Goal: Transaction & Acquisition: Book appointment/travel/reservation

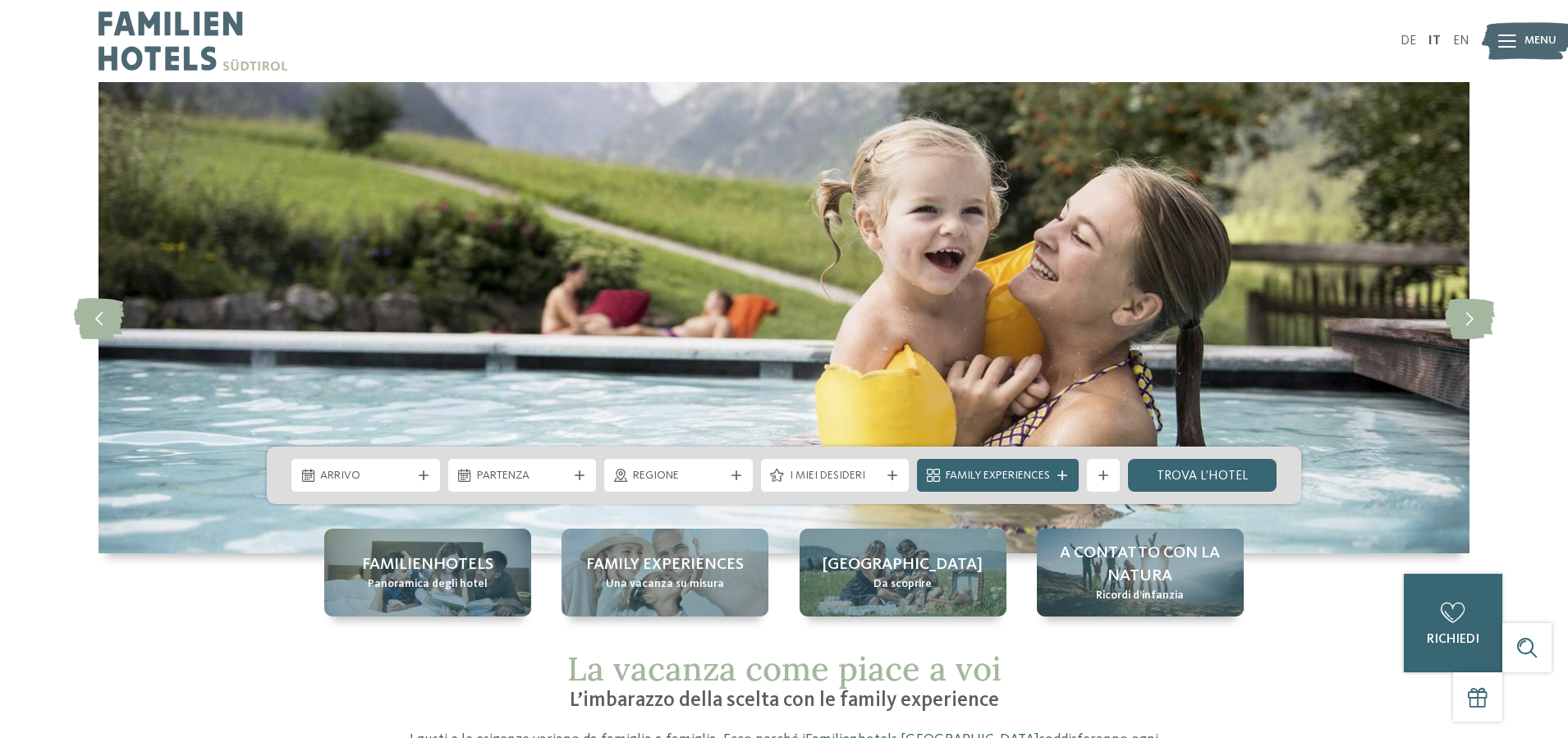
click at [372, 483] on span "Arrivo" at bounding box center [365, 476] width 91 height 17
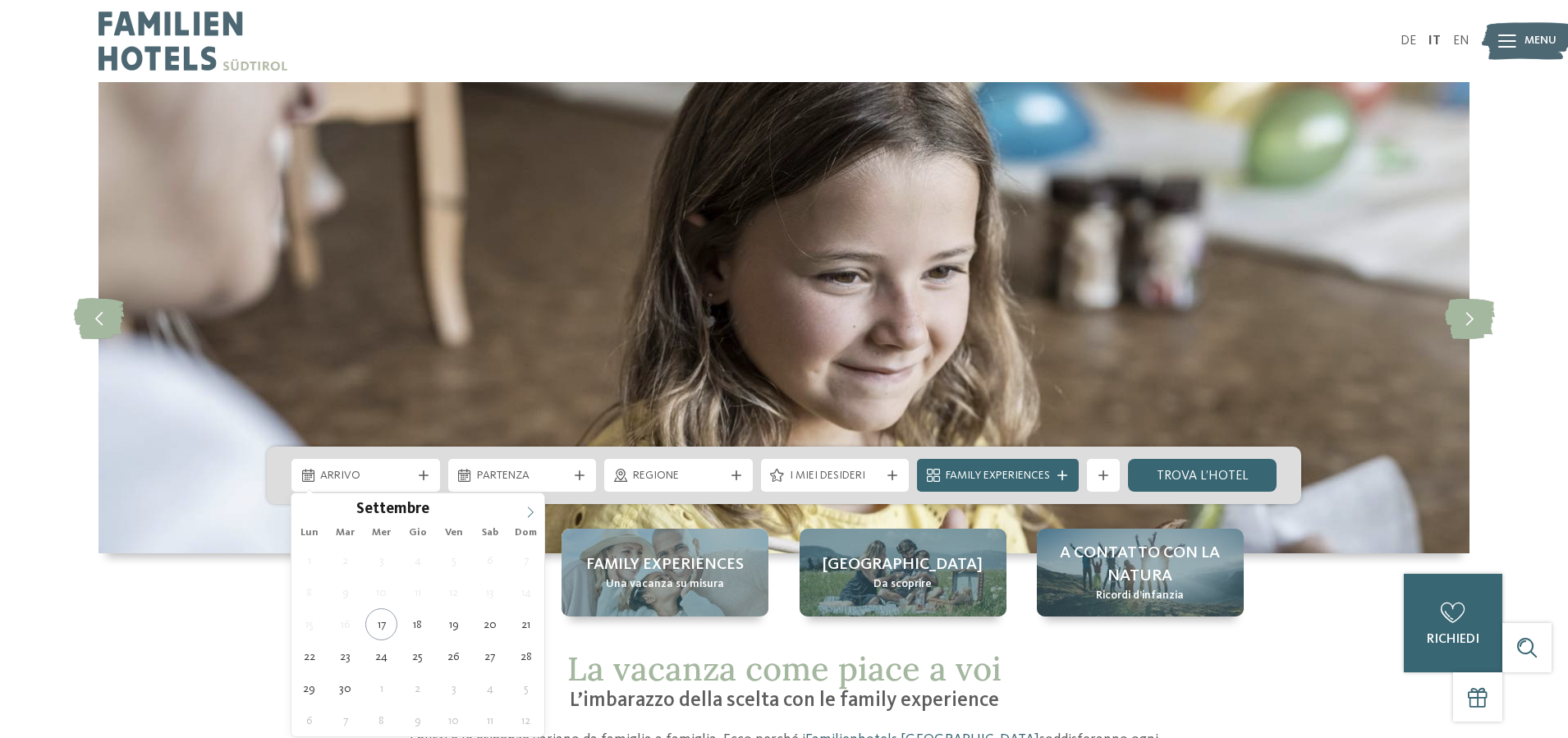
click at [523, 512] on span at bounding box center [530, 507] width 28 height 28
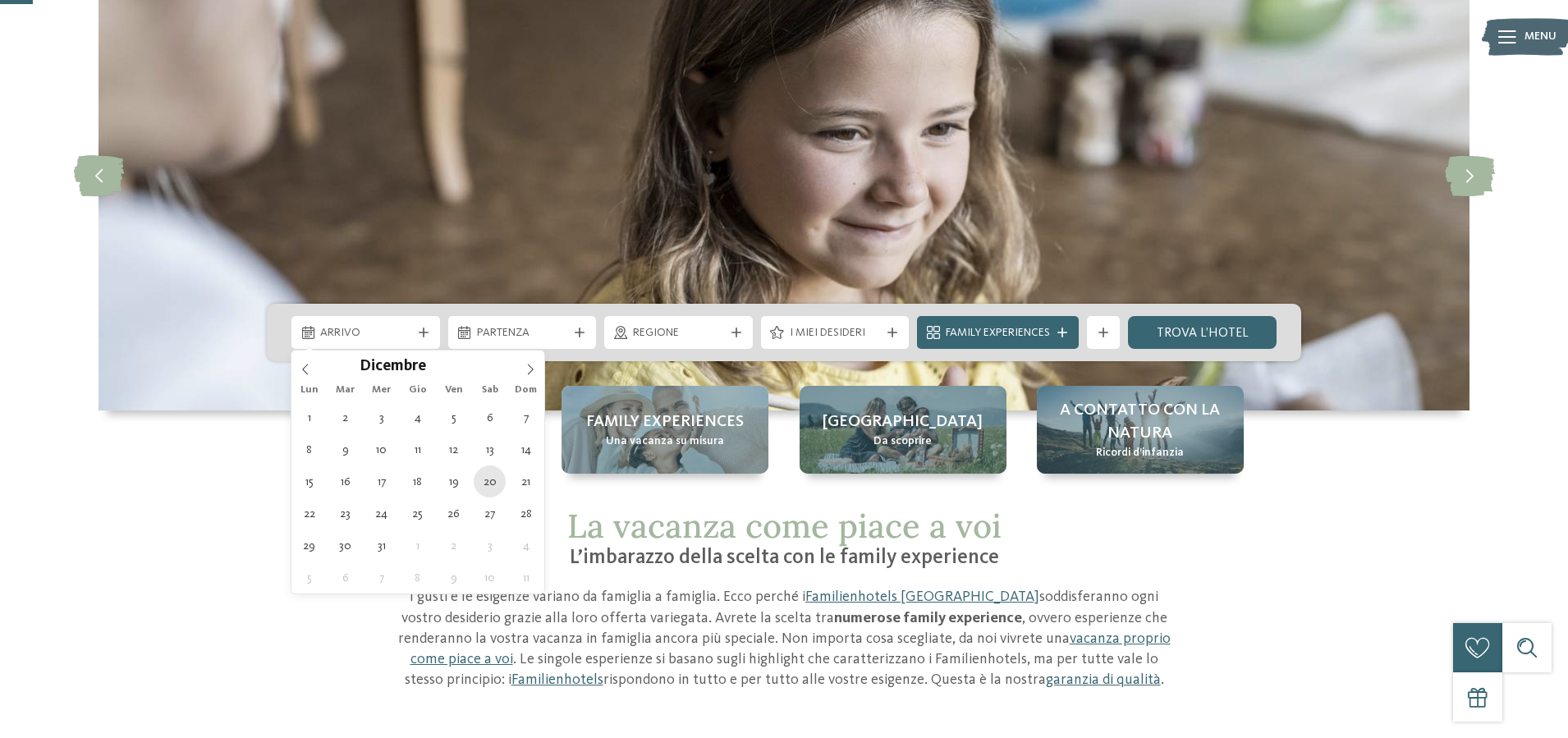
scroll to position [165, 0]
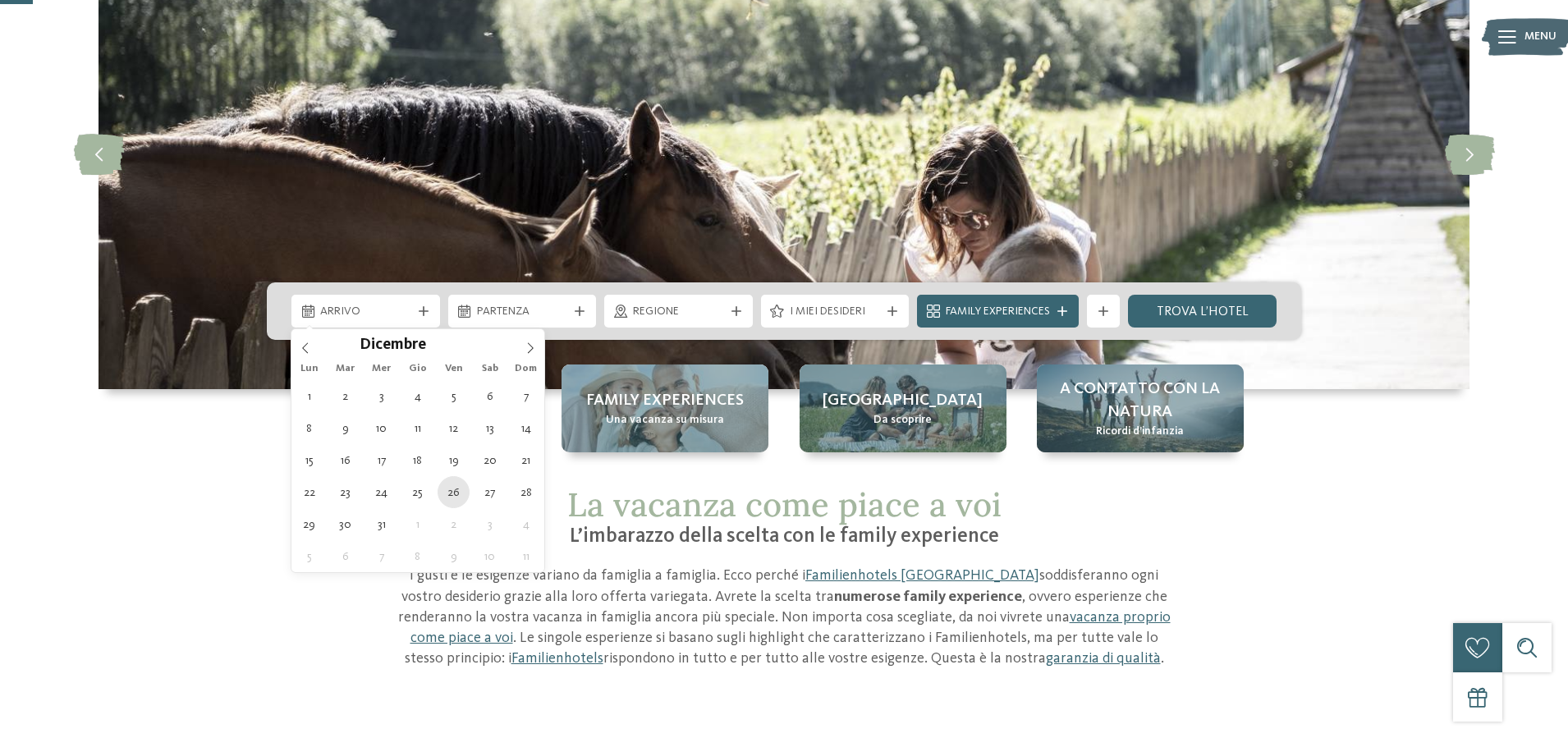
type div "26.12.2025"
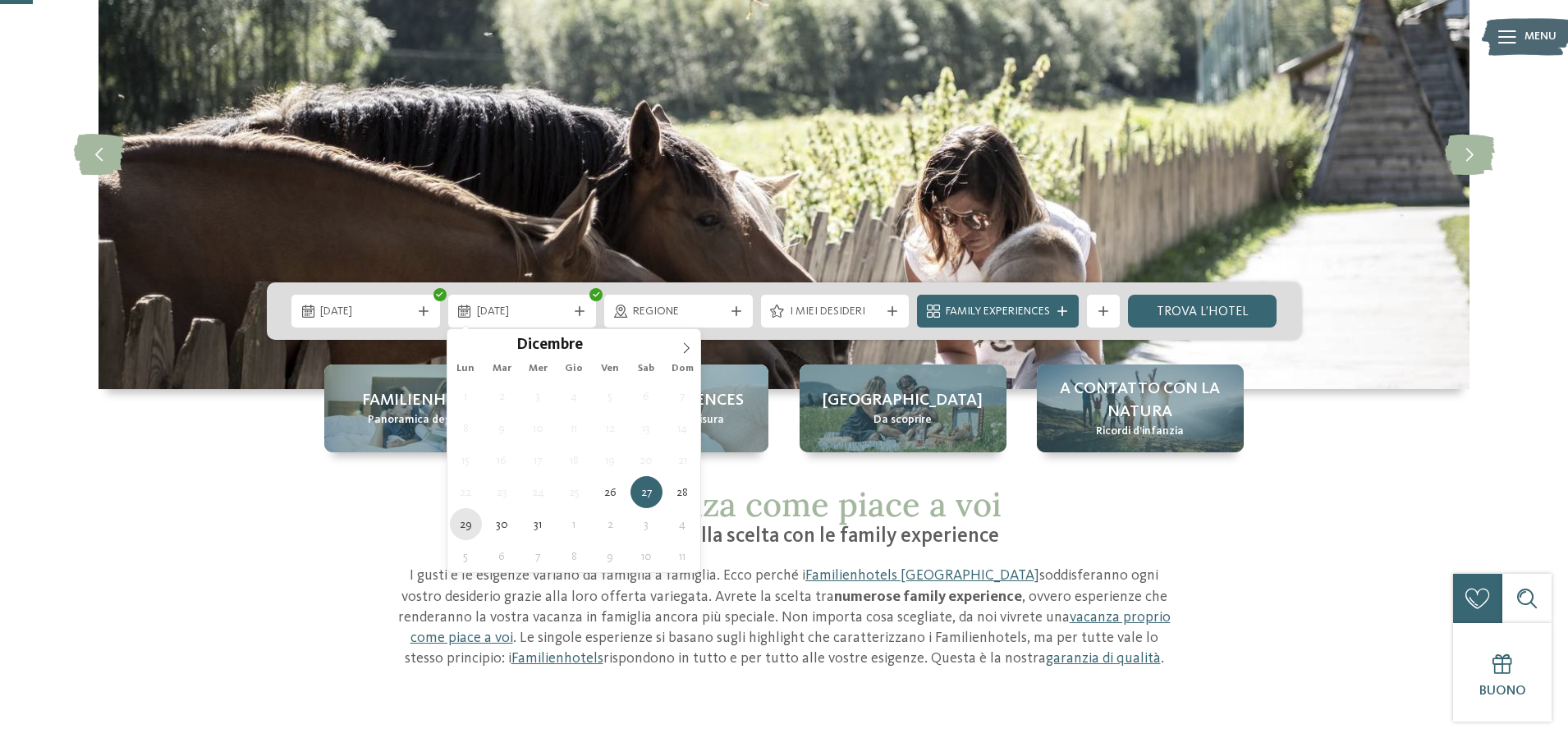
type div "29.12.2025"
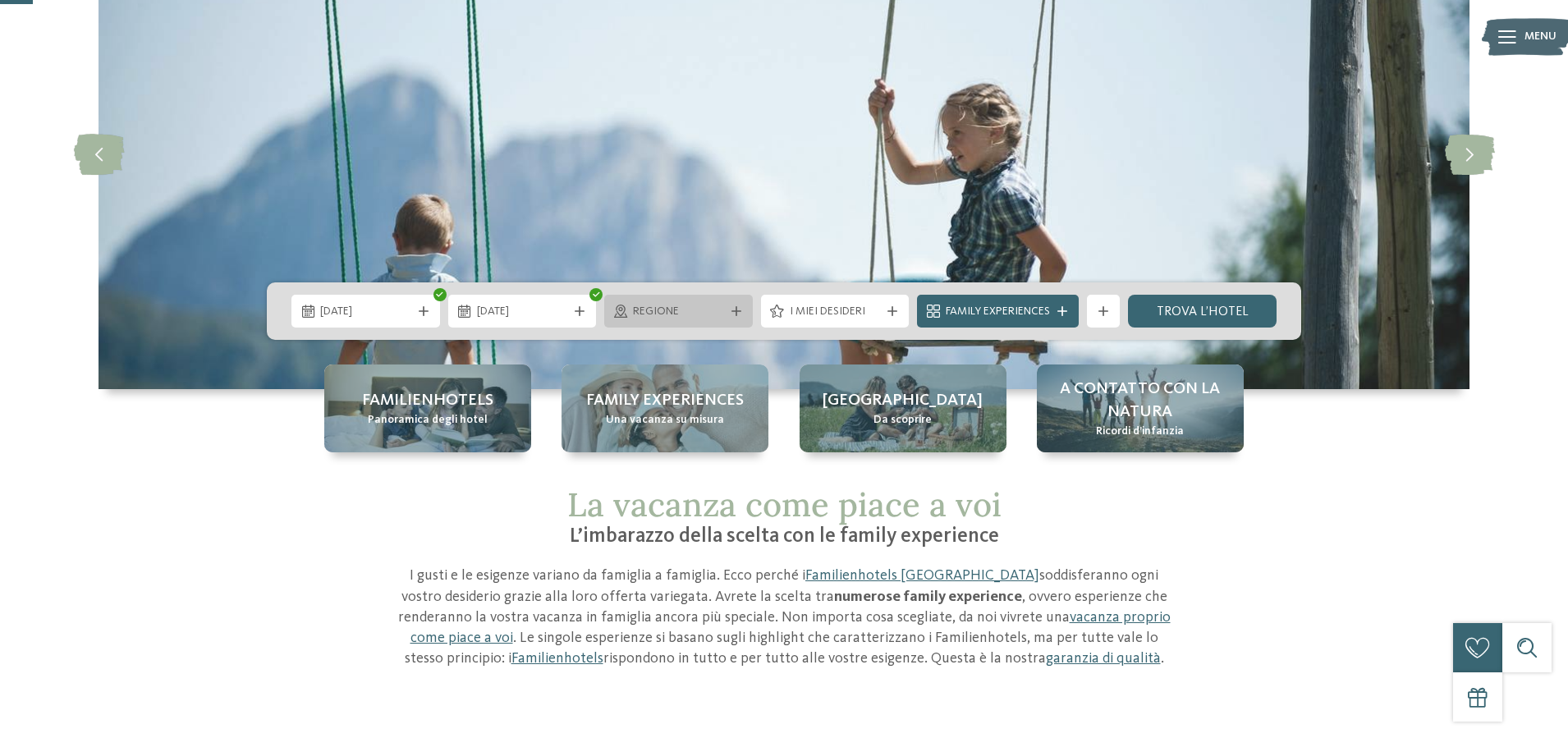
click at [742, 311] on div at bounding box center [736, 311] width 17 height 10
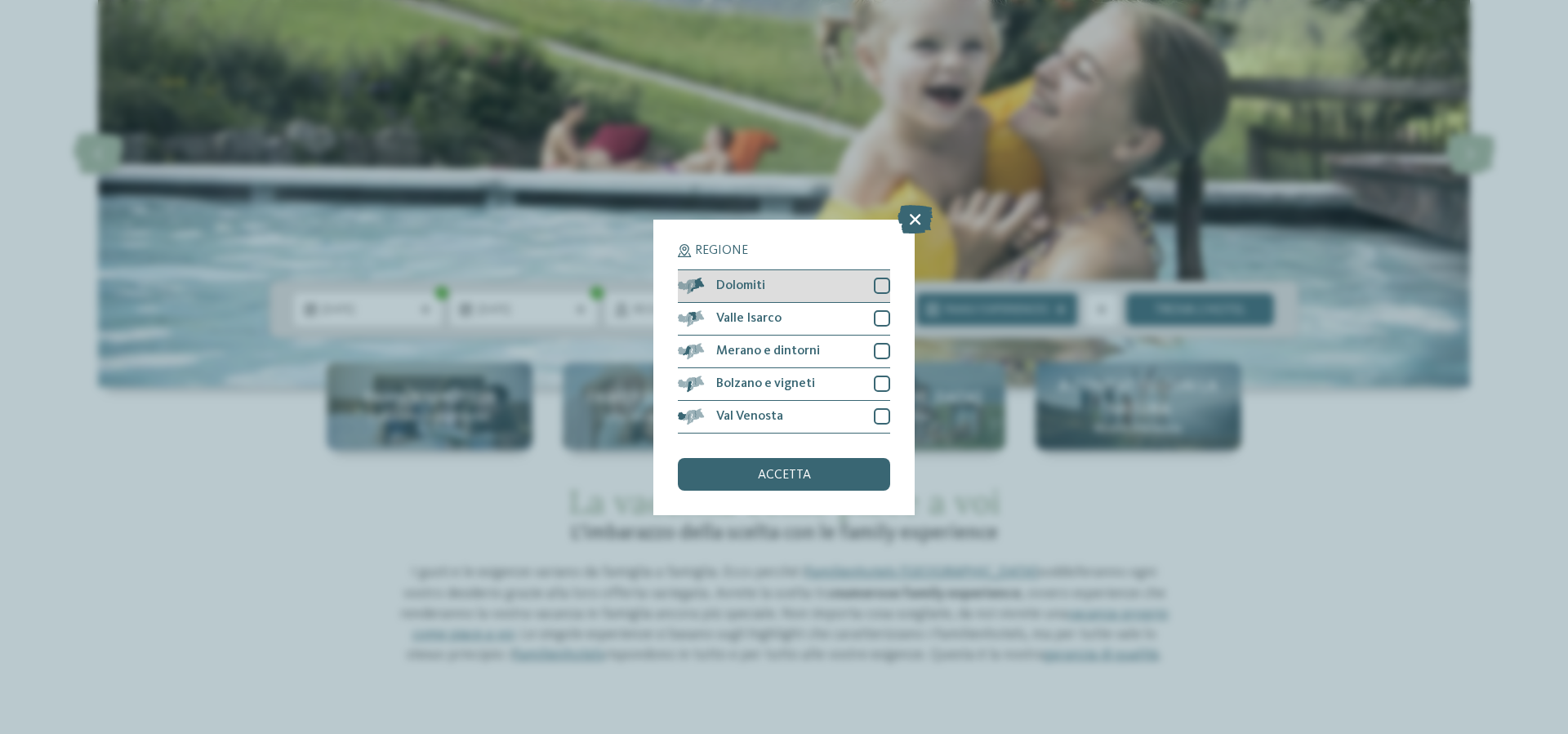
click at [878, 279] on div at bounding box center [882, 286] width 16 height 16
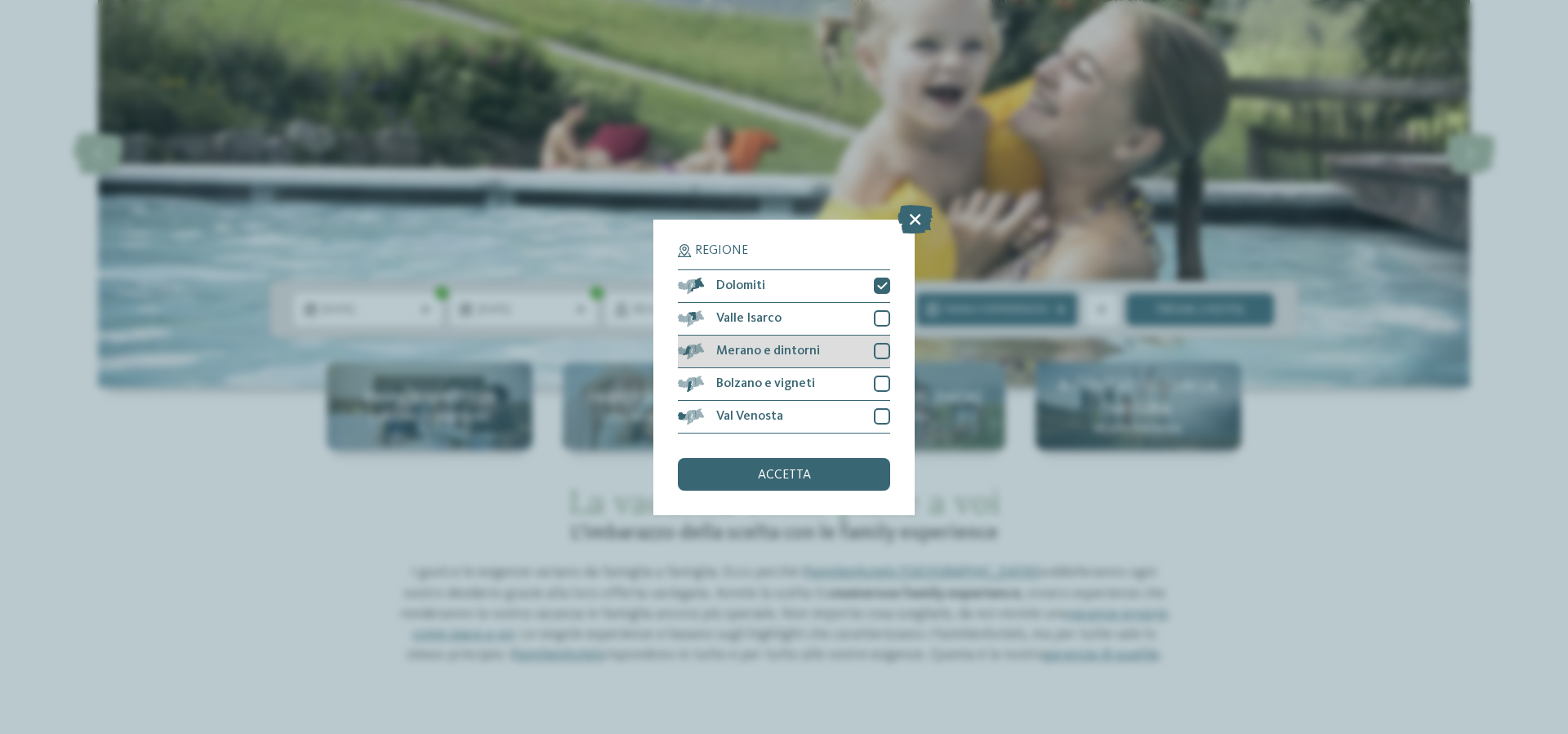
click at [884, 355] on div at bounding box center [882, 351] width 16 height 16
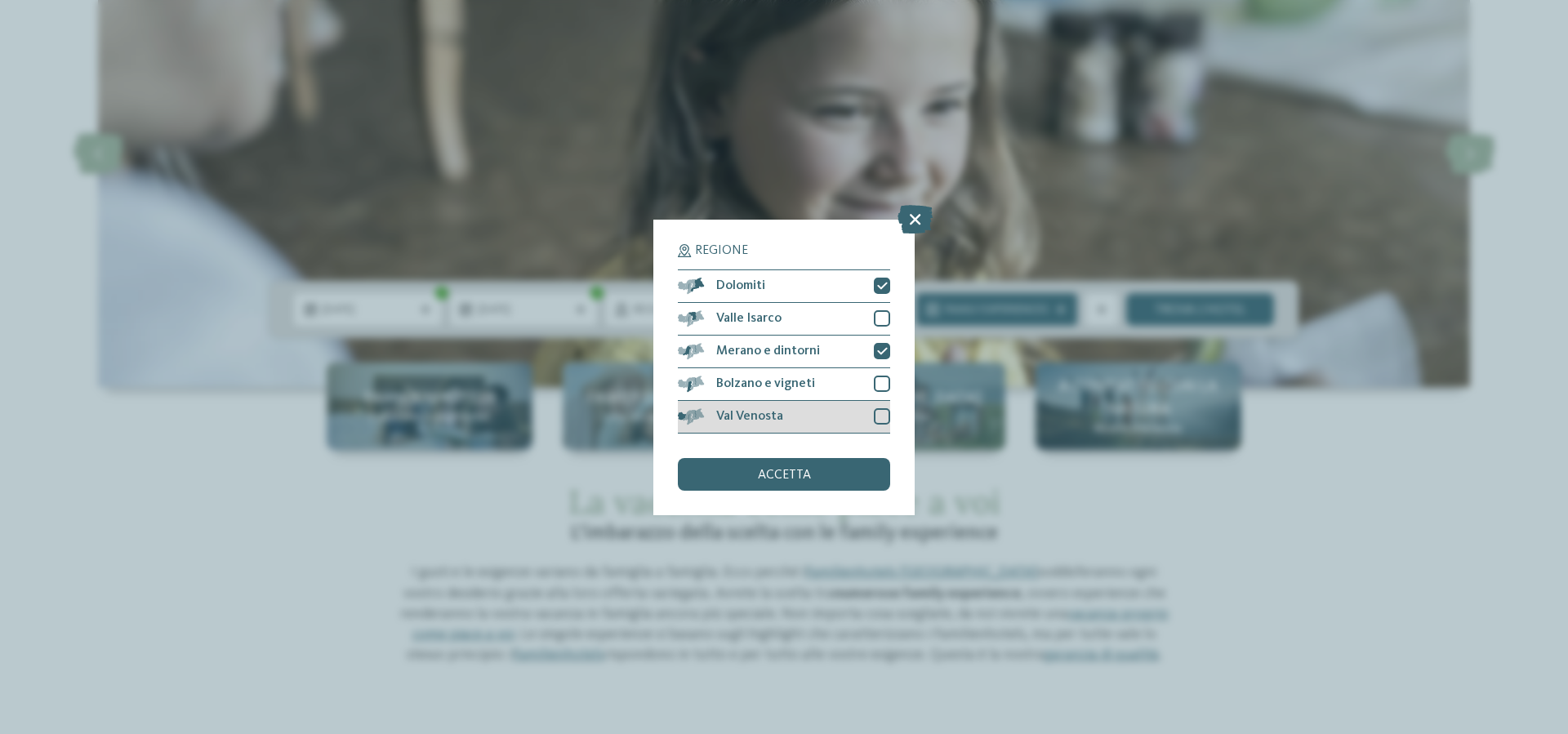
click at [877, 410] on div at bounding box center [882, 417] width 16 height 16
click at [856, 478] on div "accetta" at bounding box center [784, 474] width 212 height 33
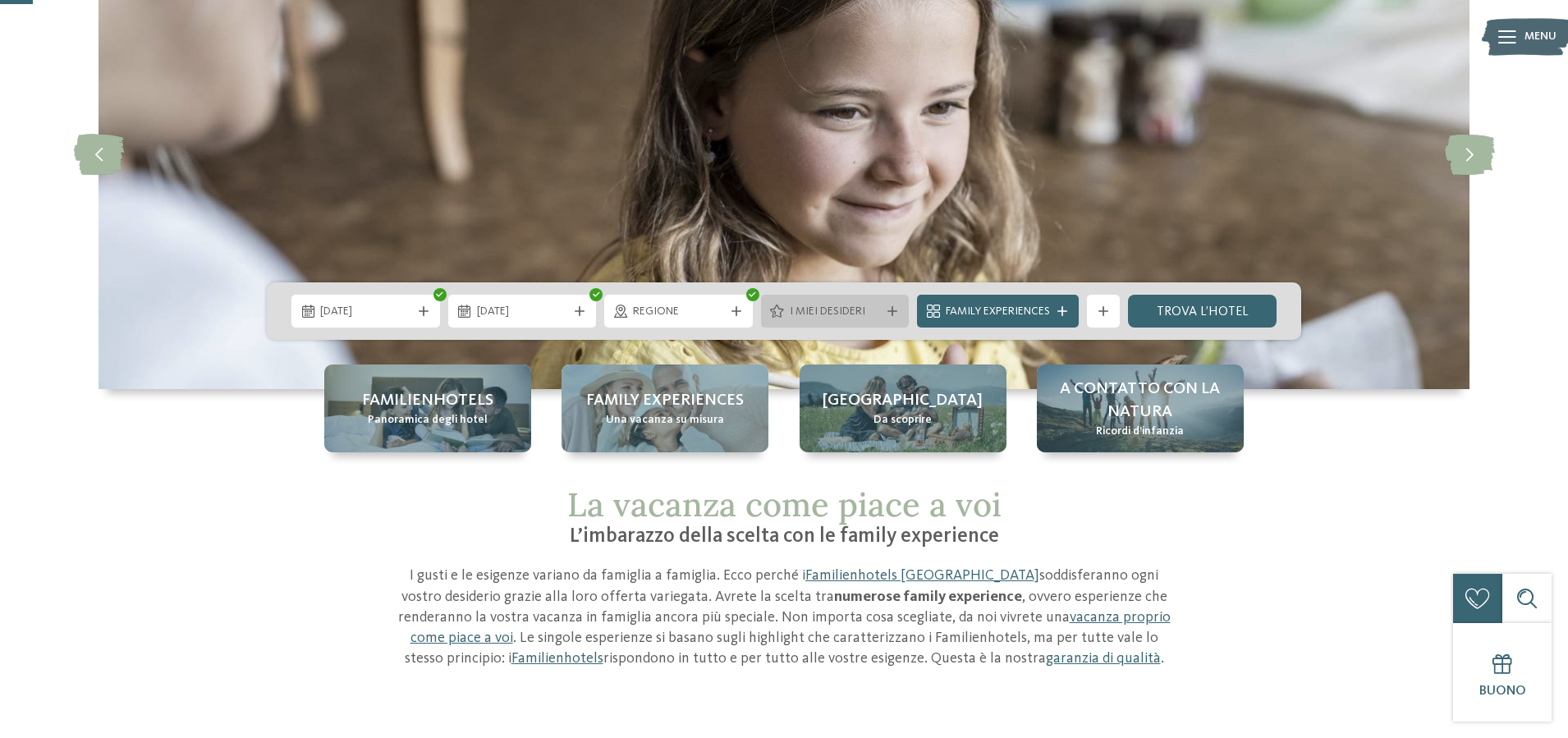
click at [896, 317] on div "I miei desideri" at bounding box center [835, 312] width 149 height 33
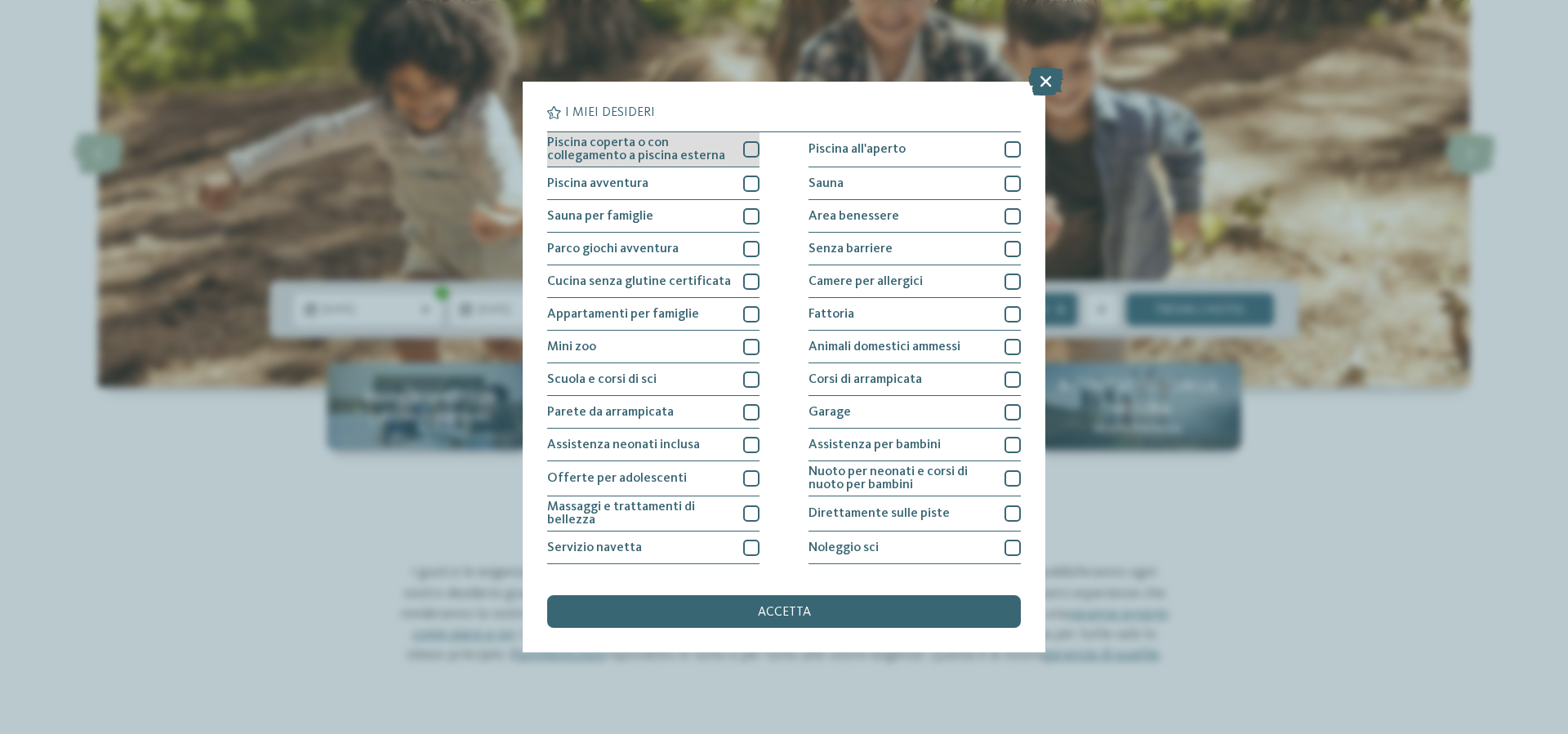
click at [747, 153] on div at bounding box center [752, 150] width 16 height 16
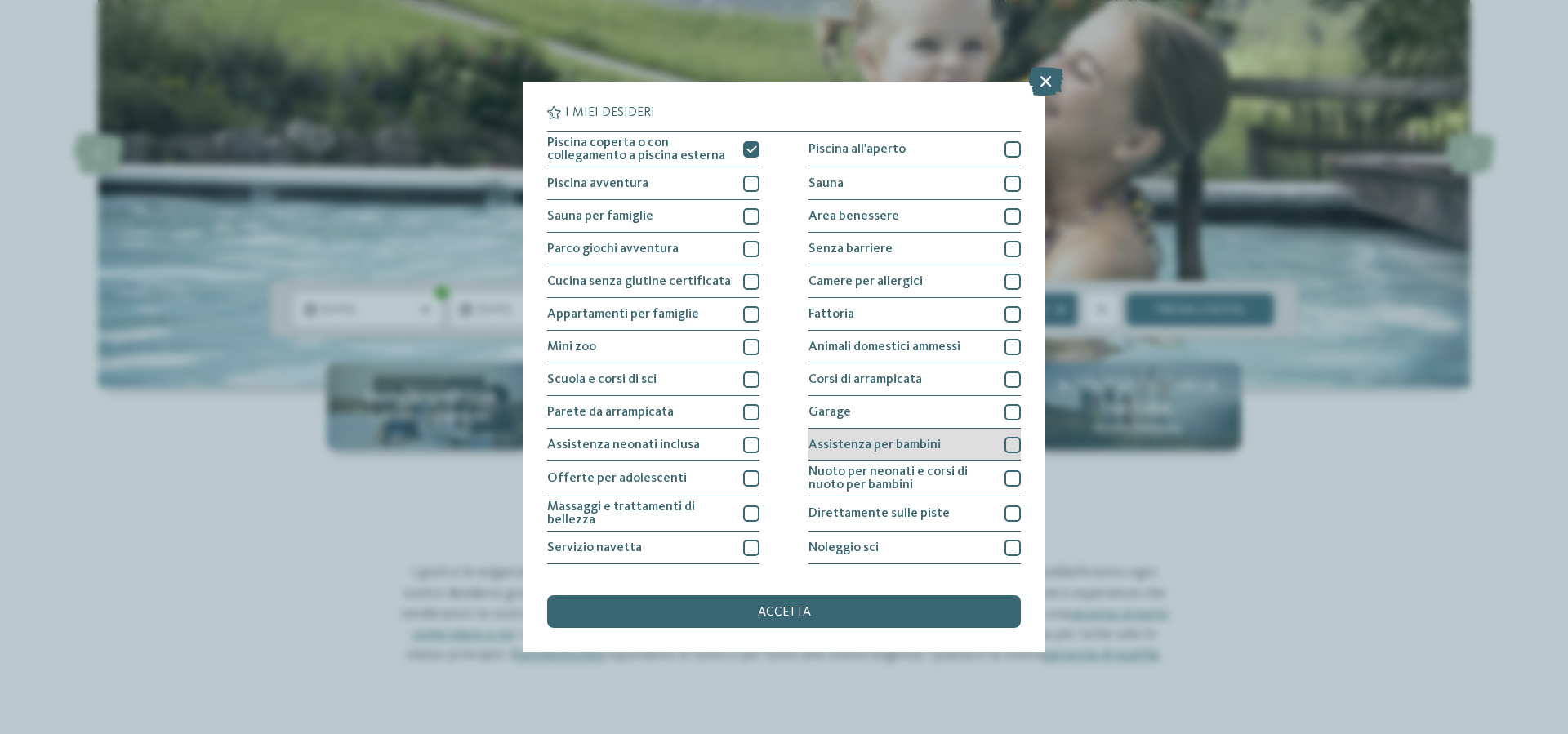
click at [1005, 441] on div at bounding box center [1013, 445] width 16 height 16
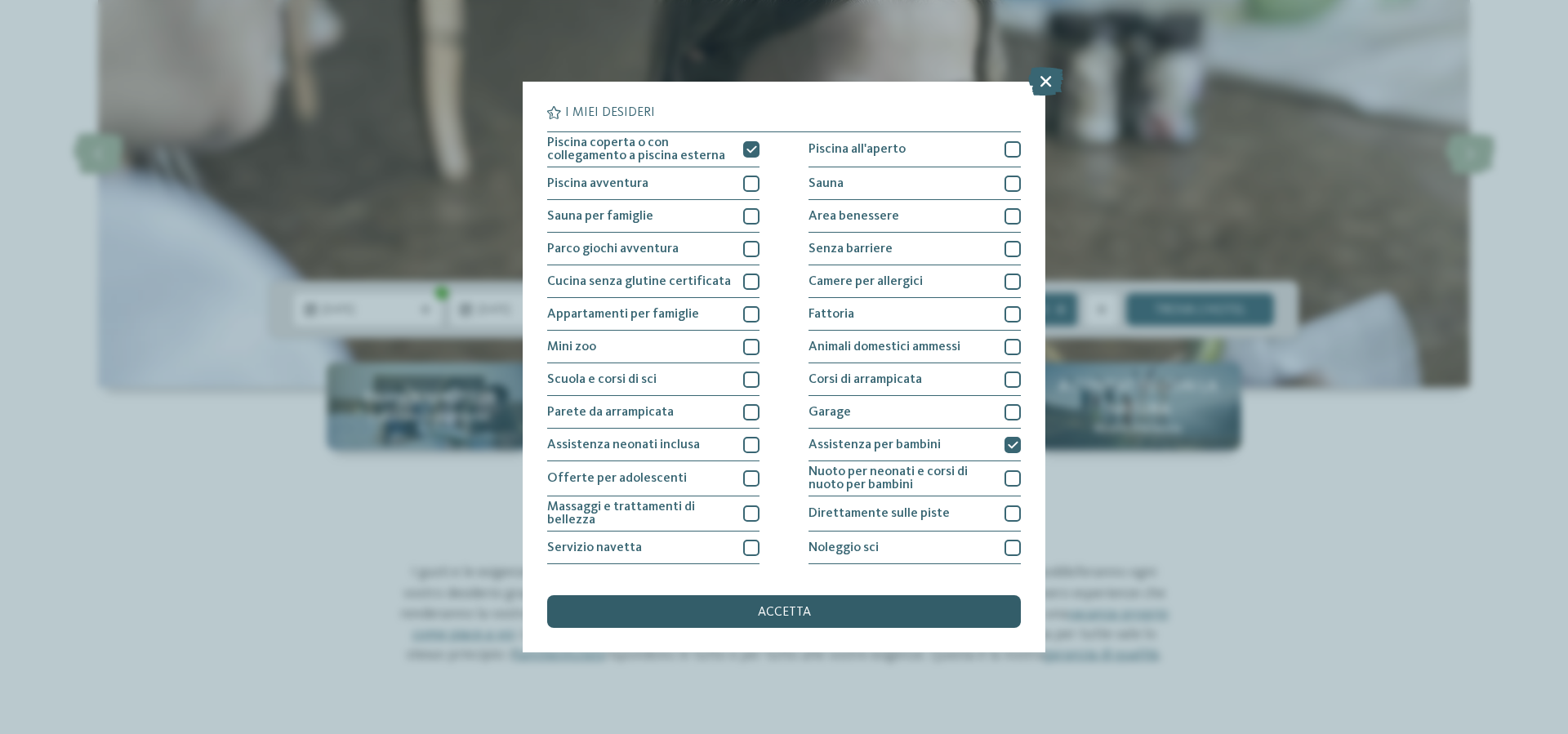
click at [765, 624] on div "accetta" at bounding box center [784, 612] width 474 height 33
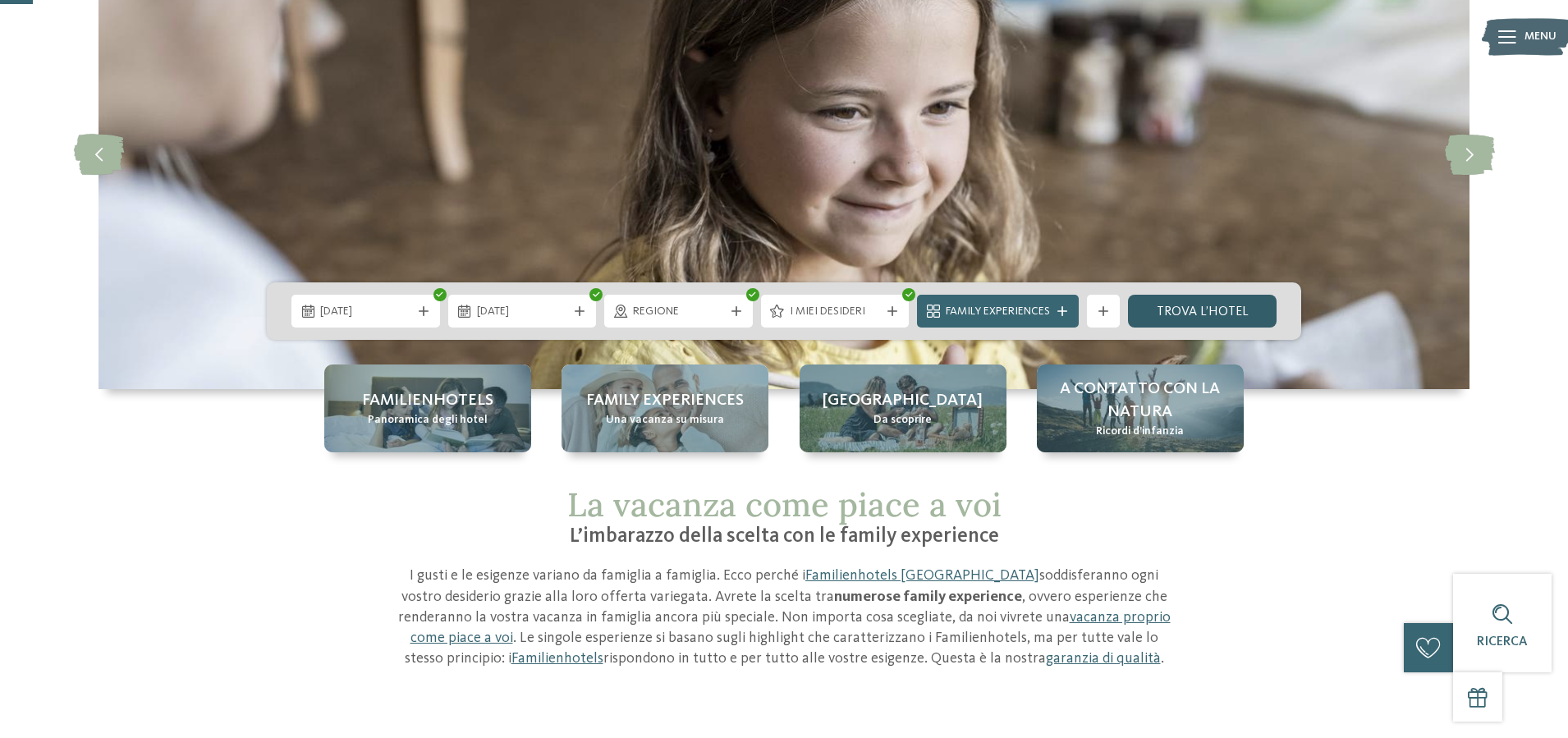
click at [1185, 319] on link "trova l’hotel" at bounding box center [1202, 312] width 149 height 33
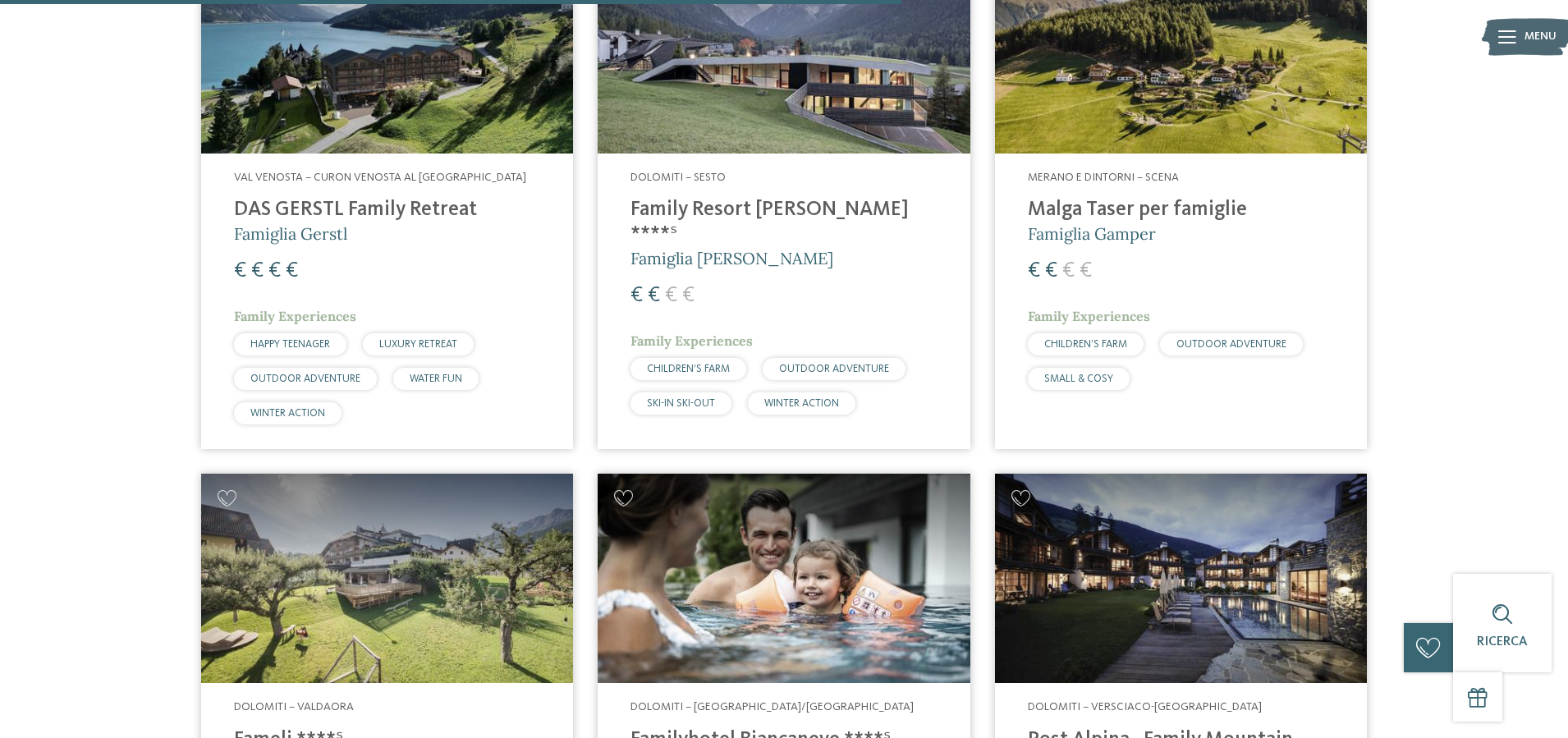
scroll to position [1564, 0]
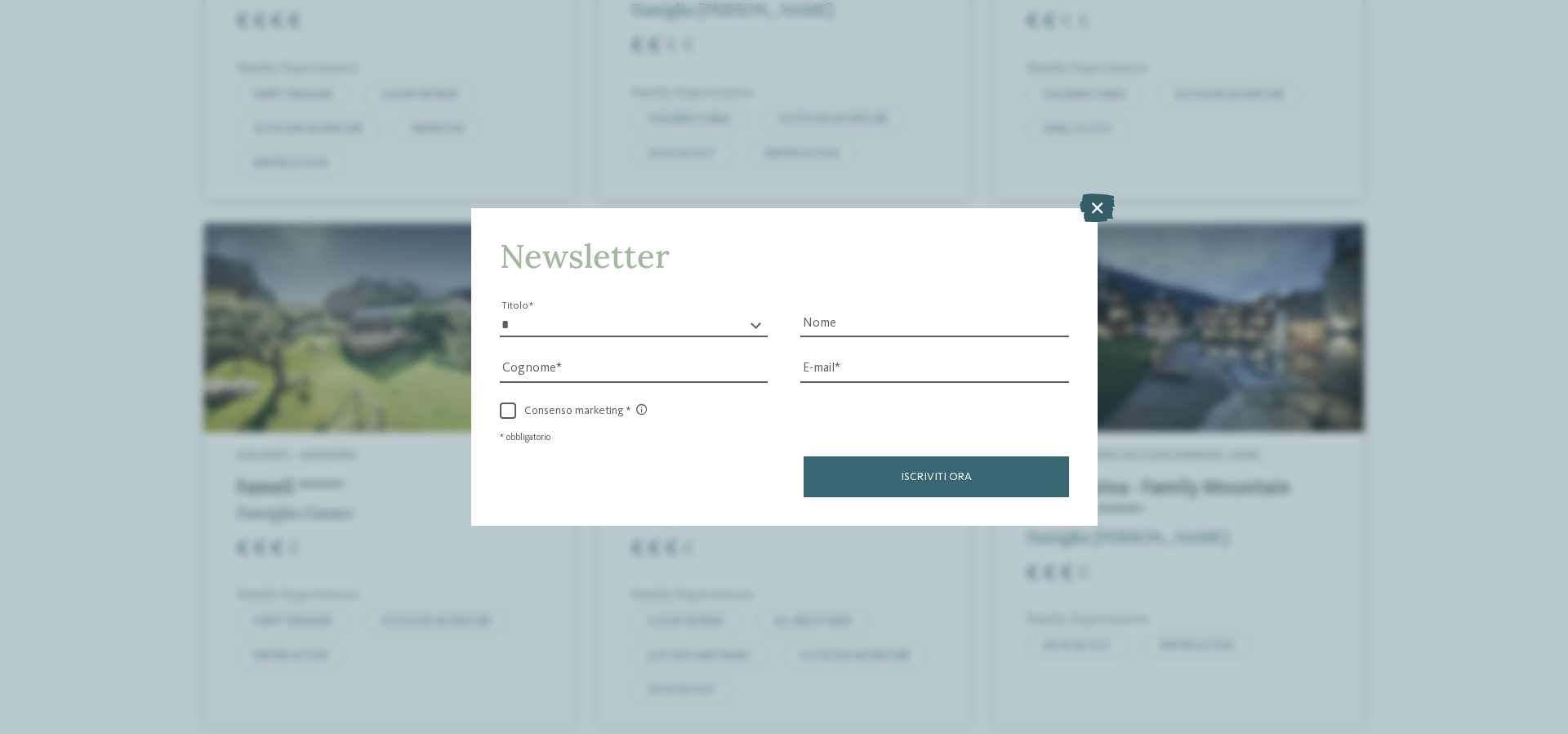
click at [1097, 203] on icon at bounding box center [1097, 207] width 35 height 28
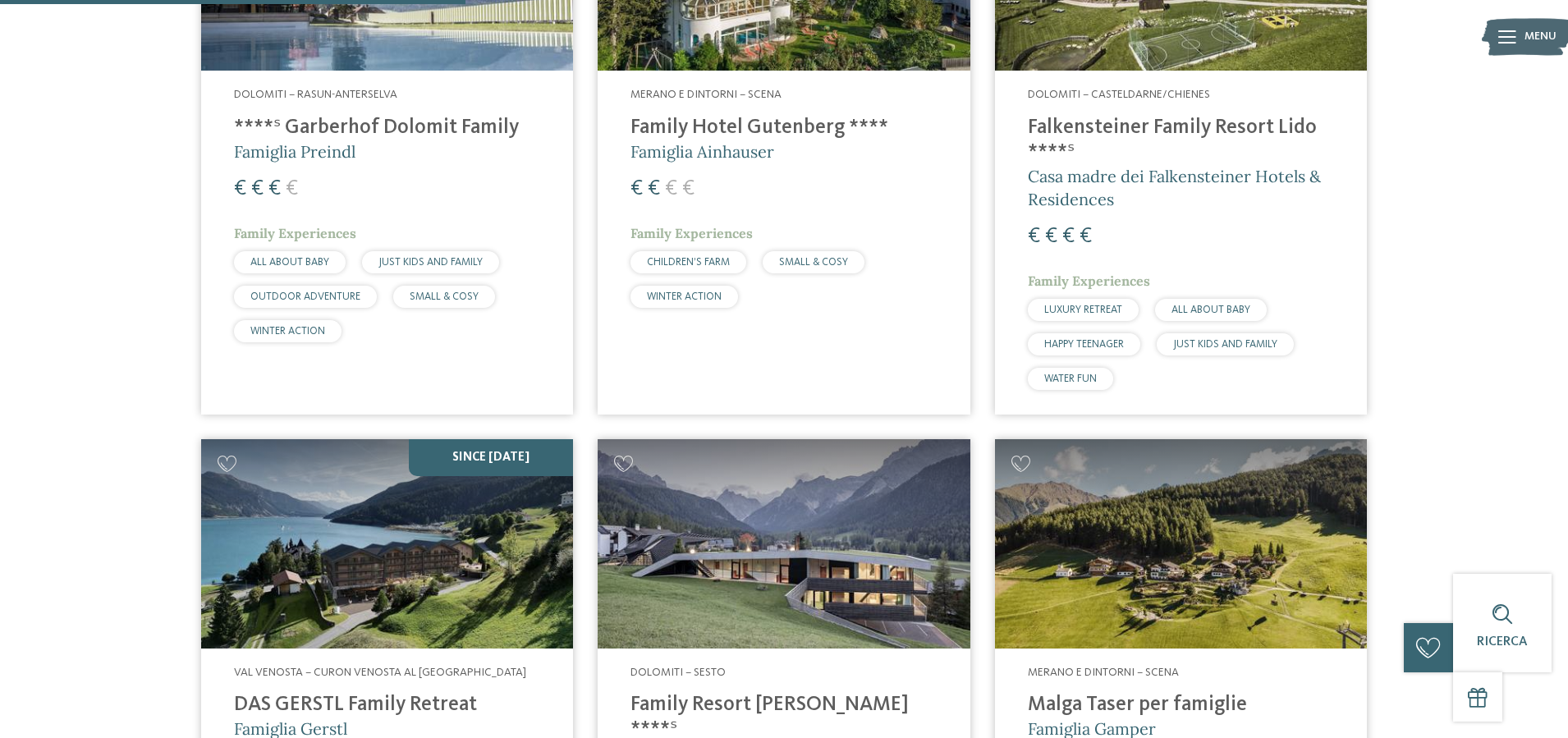
scroll to position [743, 0]
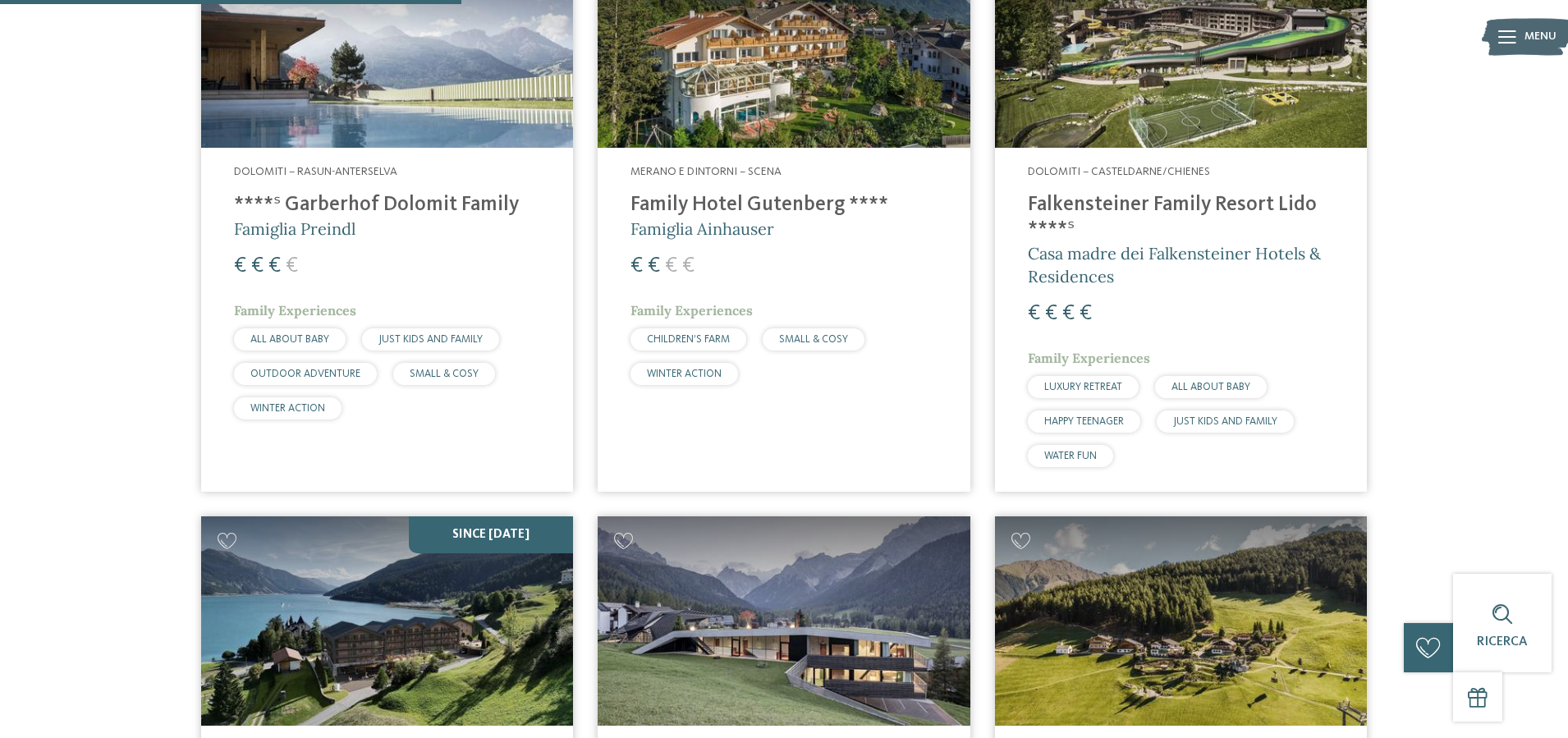
click at [339, 215] on h4 "****ˢ Garberhof Dolomit Family" at bounding box center [387, 205] width 306 height 25
click at [733, 215] on h4 "Family Hotel Gutenberg ****" at bounding box center [783, 205] width 306 height 25
click at [1071, 220] on h4 "Falkensteiner Family Resort Lido ****ˢ" at bounding box center [1180, 218] width 306 height 50
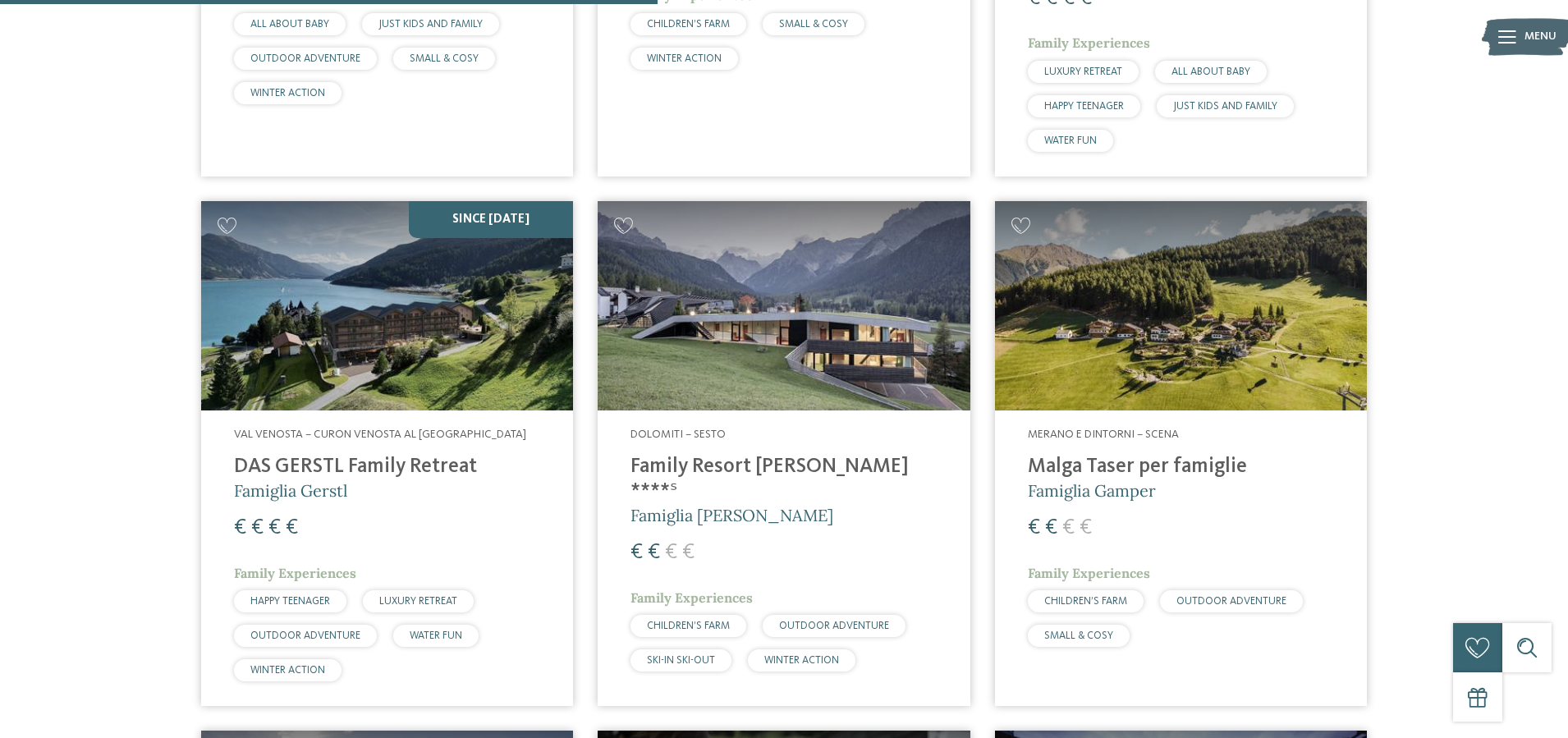
scroll to position [1072, 0]
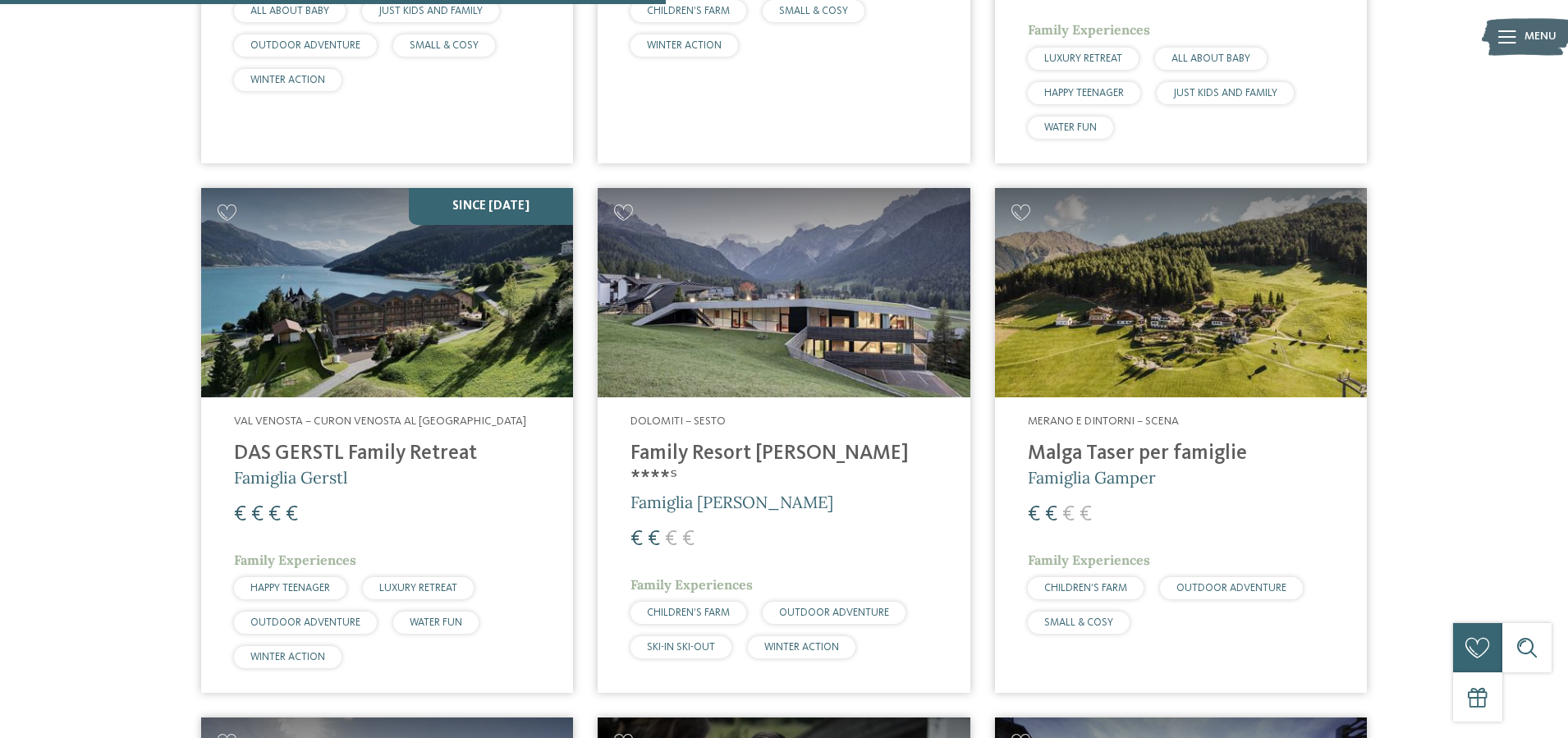
click at [373, 358] on img at bounding box center [387, 293] width 372 height 210
click at [778, 442] on h4 "Family Resort Rainer ****ˢ" at bounding box center [783, 467] width 306 height 50
click at [1219, 447] on h4 "Malga Taser per famiglie" at bounding box center [1180, 454] width 306 height 25
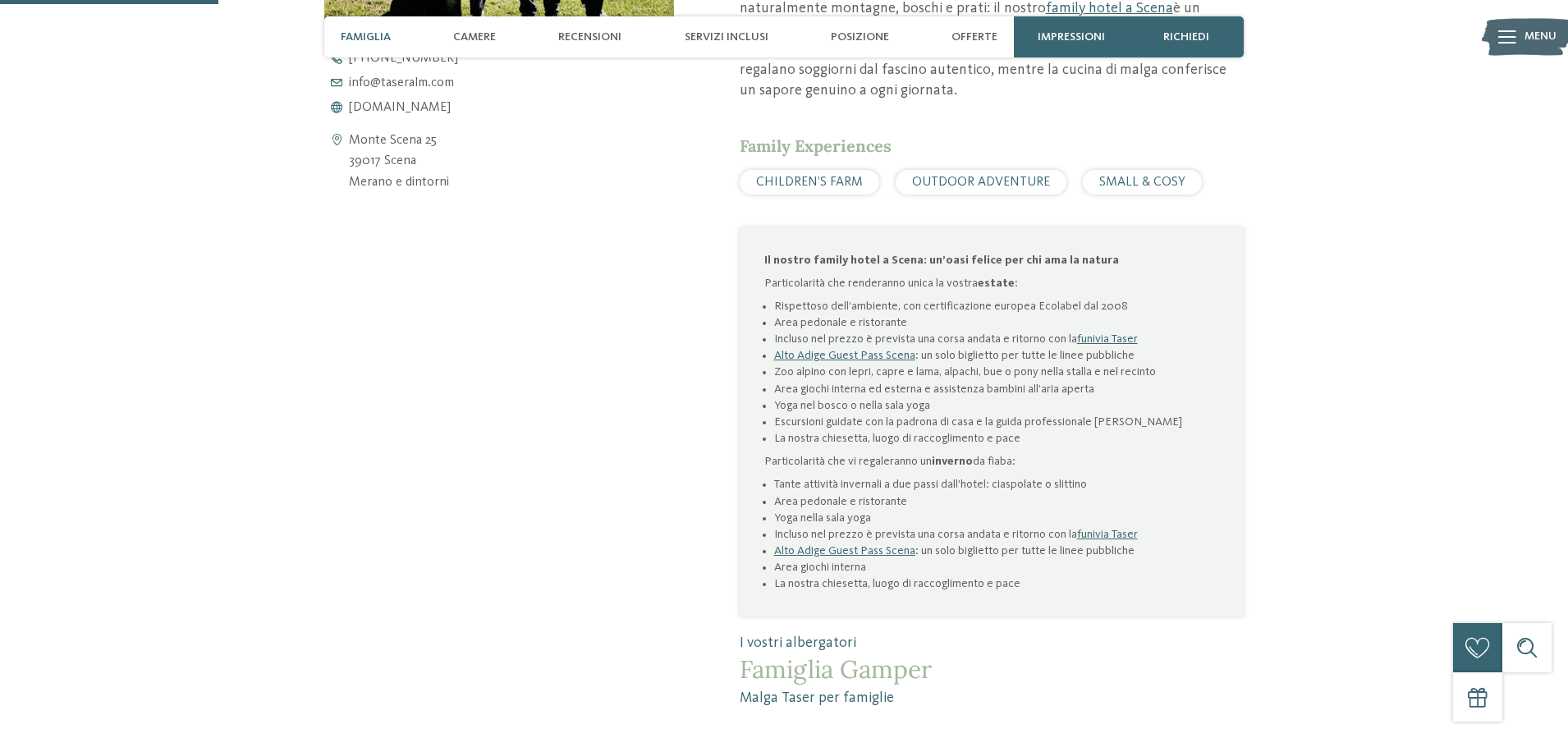
scroll to position [903, 0]
